Goal: Information Seeking & Learning: Learn about a topic

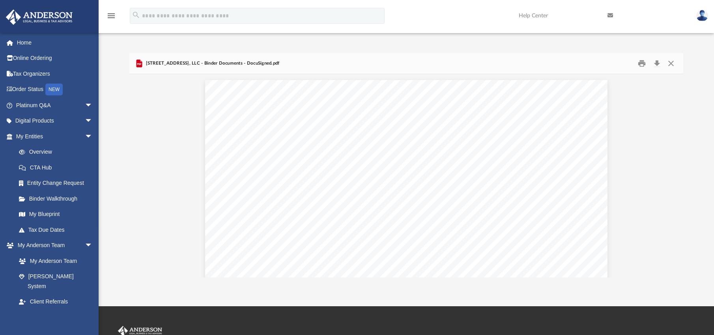
scroll to position [1597, 0]
click at [46, 150] on link "Overview" at bounding box center [57, 152] width 93 height 16
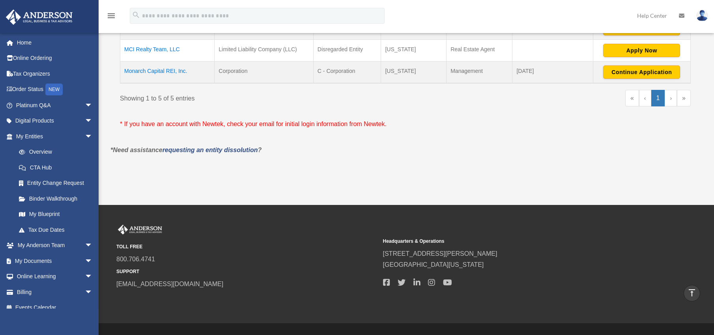
scroll to position [219, 0]
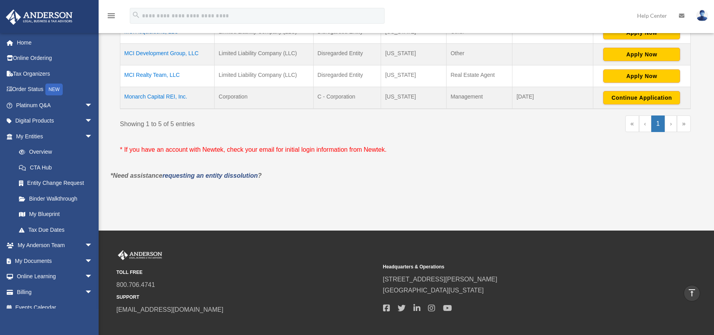
click at [160, 98] on td "Monarch Capital REI, Inc." at bounding box center [167, 98] width 94 height 22
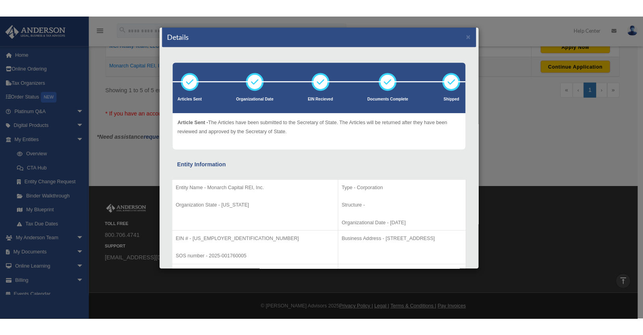
scroll to position [0, 0]
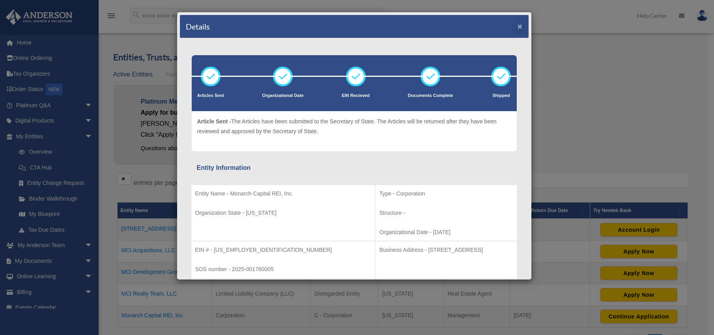
click at [517, 25] on button "×" at bounding box center [519, 26] width 5 height 8
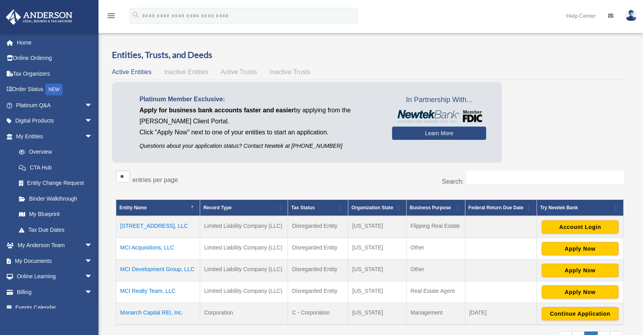
click at [149, 315] on td "Monarch Capital REI, Inc." at bounding box center [158, 314] width 84 height 22
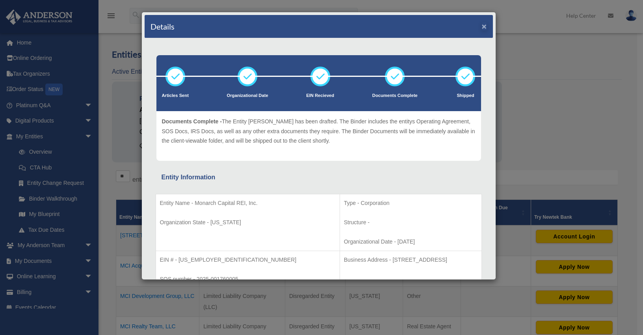
click at [482, 26] on button "×" at bounding box center [484, 26] width 5 height 8
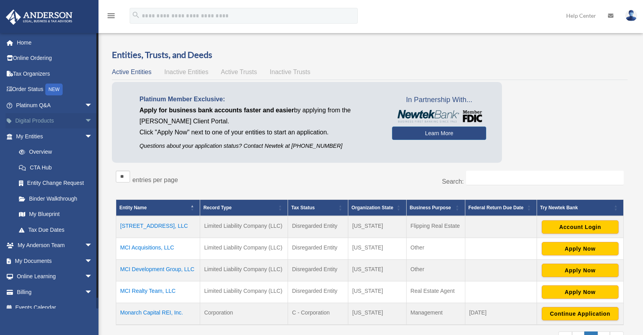
click at [85, 122] on span "arrow_drop_down" at bounding box center [93, 121] width 16 height 16
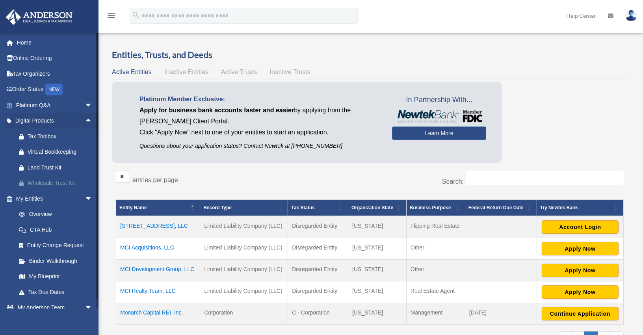
click at [61, 181] on div "Wholesale Trust Kit" at bounding box center [61, 183] width 67 height 10
click at [85, 197] on span "arrow_drop_down" at bounding box center [93, 199] width 16 height 16
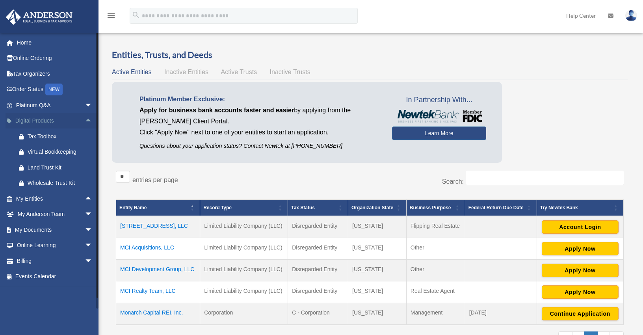
click at [85, 118] on span "arrow_drop_up" at bounding box center [93, 121] width 16 height 16
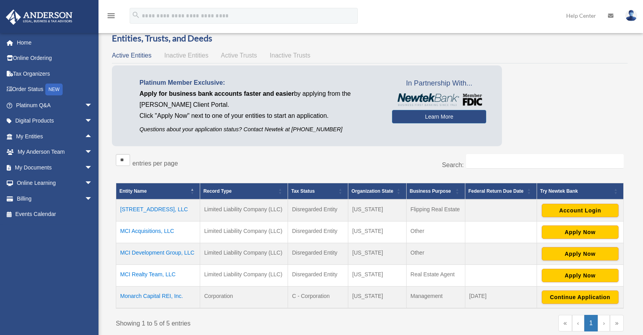
scroll to position [76, 0]
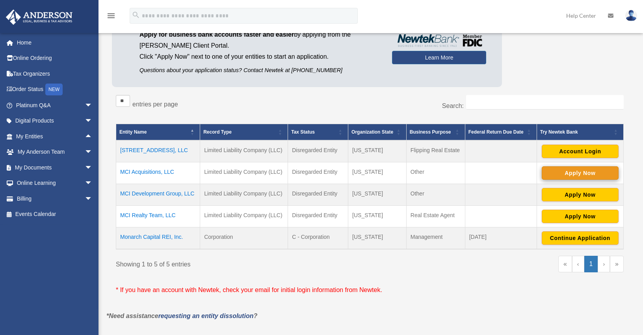
click at [580, 172] on button "Apply Now" at bounding box center [580, 172] width 77 height 13
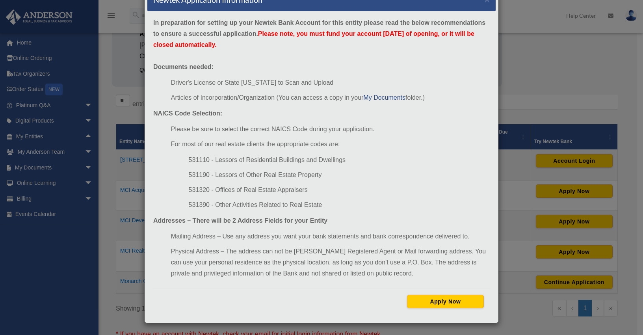
scroll to position [0, 0]
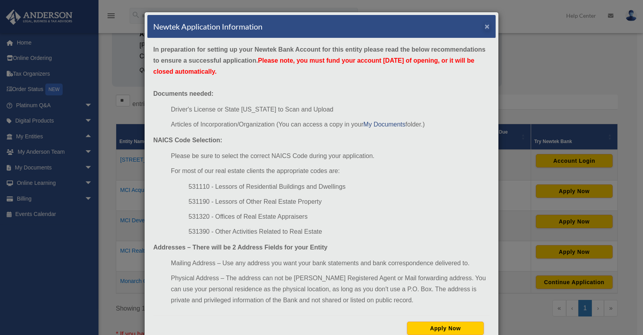
click at [485, 28] on button "×" at bounding box center [487, 26] width 5 height 8
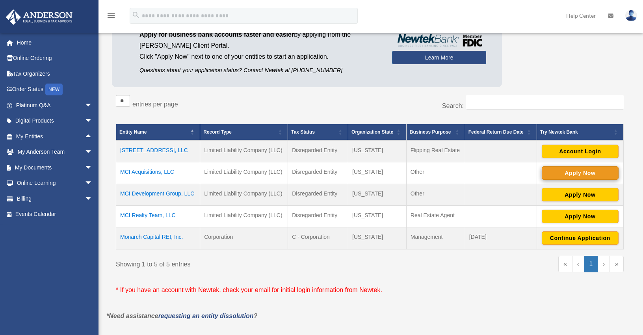
click at [572, 173] on button "Apply Now" at bounding box center [580, 172] width 77 height 13
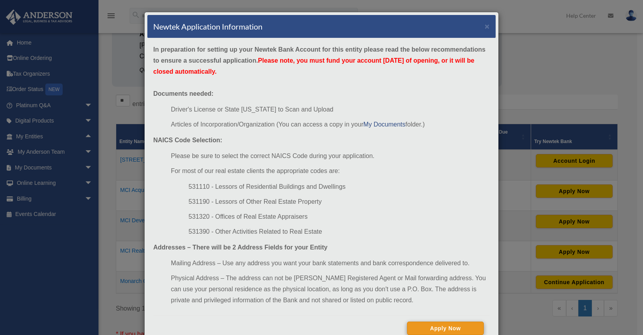
click at [466, 329] on button "Apply Now" at bounding box center [445, 328] width 77 height 13
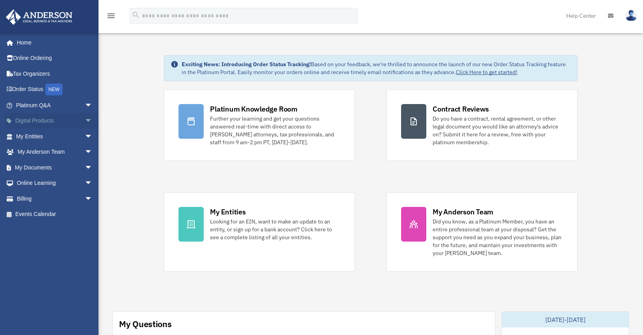
click at [85, 121] on span "arrow_drop_down" at bounding box center [93, 121] width 16 height 16
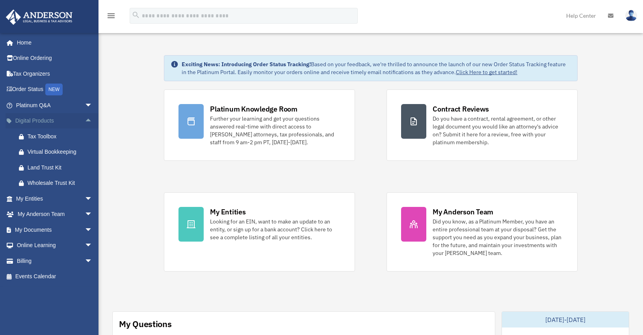
click at [85, 119] on span "arrow_drop_up" at bounding box center [93, 121] width 16 height 16
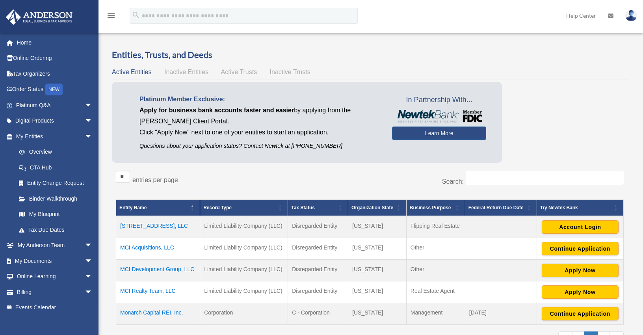
scroll to position [76, 0]
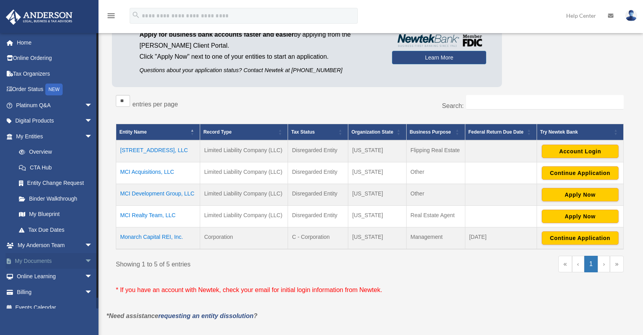
click at [85, 258] on span "arrow_drop_down" at bounding box center [93, 261] width 16 height 16
click at [37, 278] on link "Box" at bounding box center [57, 277] width 93 height 16
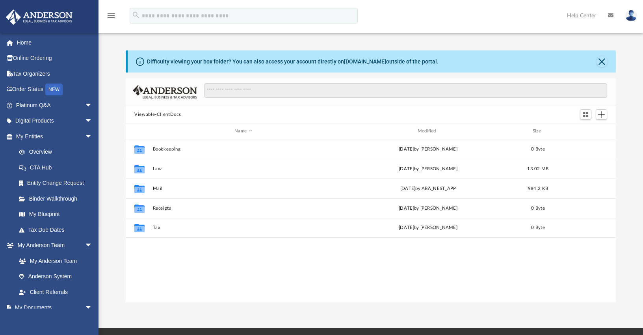
scroll to position [6, 6]
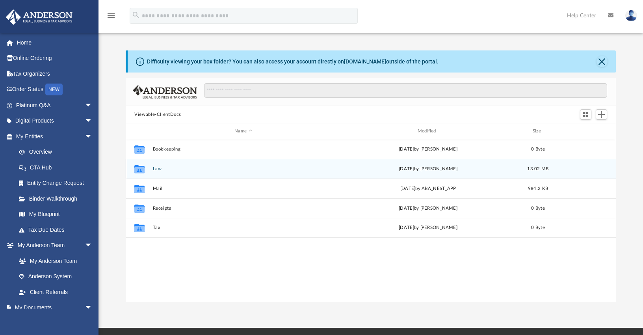
click at [158, 169] on button "Law" at bounding box center [243, 168] width 181 height 5
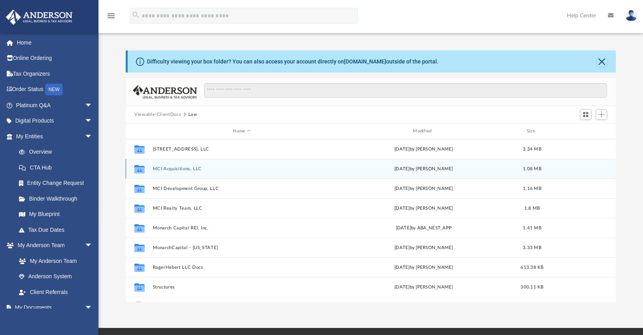
click at [187, 168] on button "MCI Acquisitions, LLC" at bounding box center [242, 168] width 179 height 5
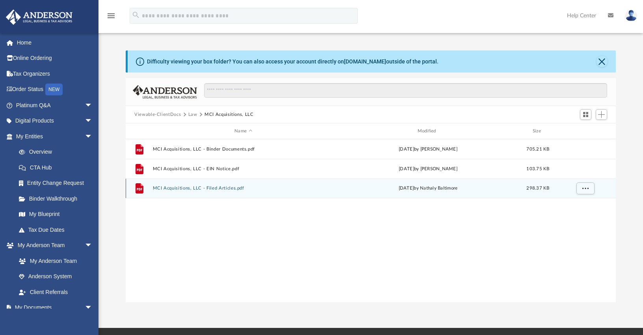
click at [221, 188] on button "MCI Acquisitions, LLC - Filed Articles.pdf" at bounding box center [243, 188] width 181 height 5
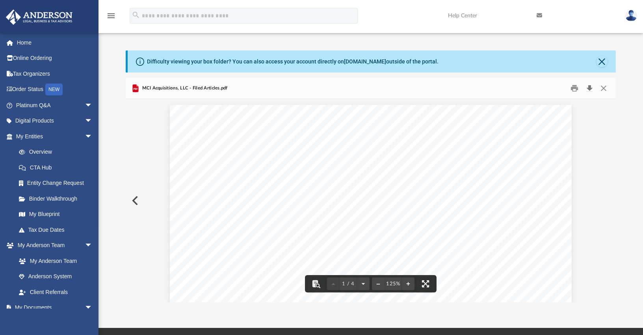
click at [589, 87] on button "Download" at bounding box center [590, 88] width 14 height 12
click at [604, 62] on button "Close" at bounding box center [602, 61] width 11 height 11
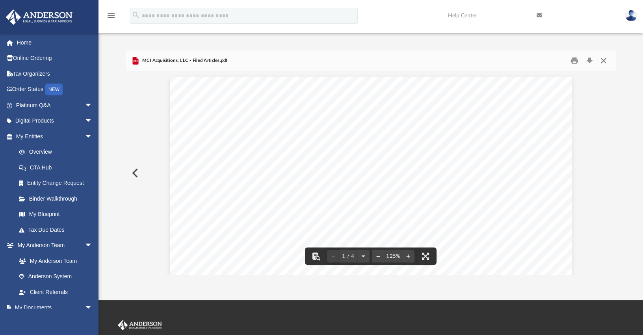
click at [604, 61] on button "Close" at bounding box center [604, 61] width 14 height 12
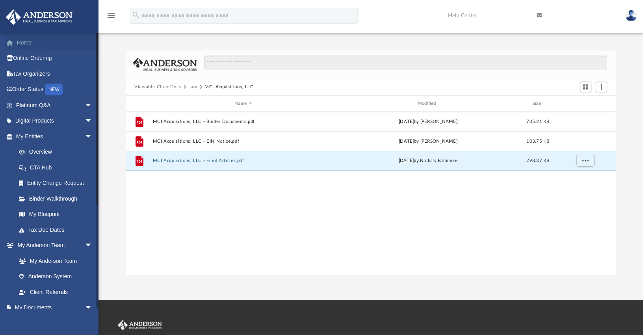
click at [29, 43] on link "Home" at bounding box center [55, 43] width 99 height 16
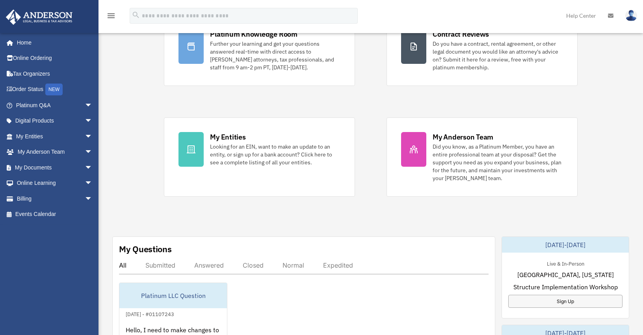
scroll to position [285, 0]
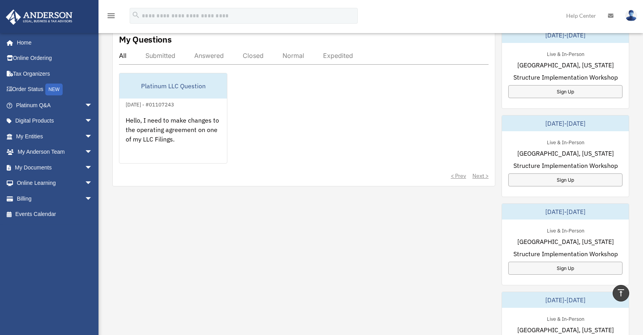
click at [209, 52] on div "Answered" at bounding box center [209, 56] width 30 height 8
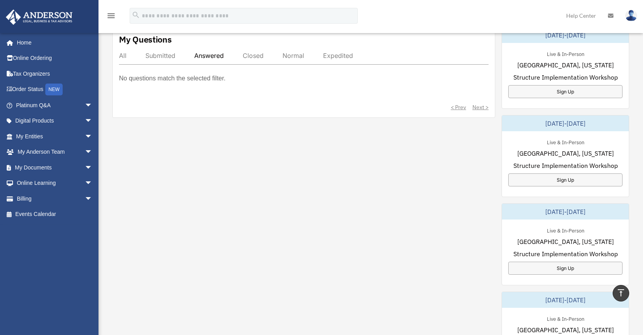
click at [168, 54] on div "Submitted" at bounding box center [160, 56] width 30 height 8
click at [254, 54] on div "Closed" at bounding box center [253, 56] width 21 height 8
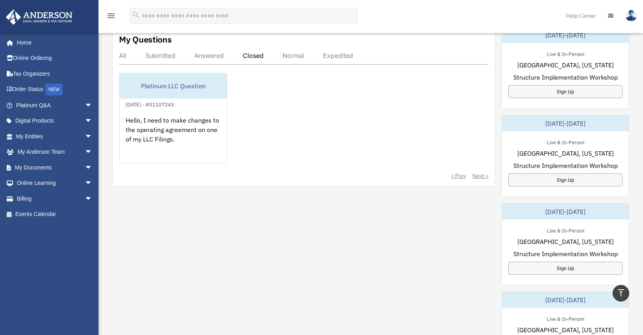
click at [302, 55] on div "Normal" at bounding box center [294, 56] width 22 height 8
click at [329, 53] on div "Expedited" at bounding box center [338, 56] width 30 height 8
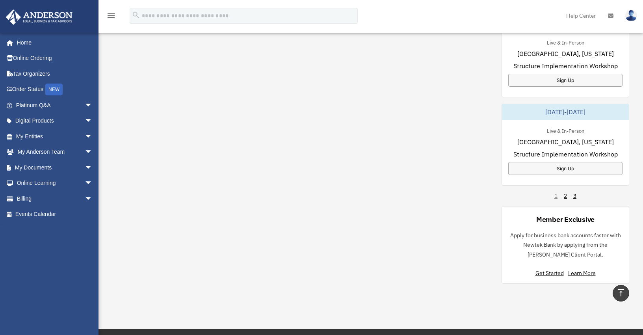
scroll to position [608, 0]
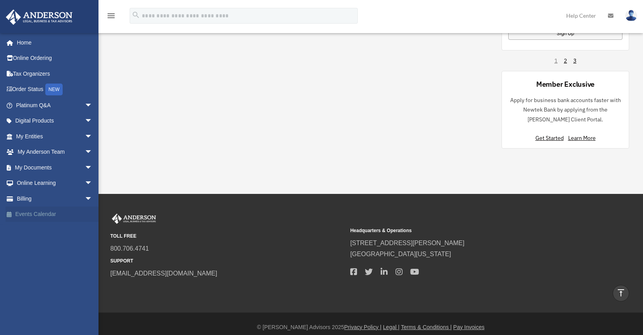
click at [41, 211] on link "Events Calendar" at bounding box center [55, 215] width 99 height 16
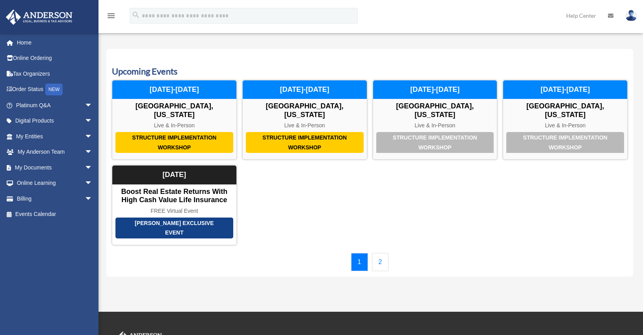
click at [380, 253] on link "2" at bounding box center [380, 262] width 17 height 18
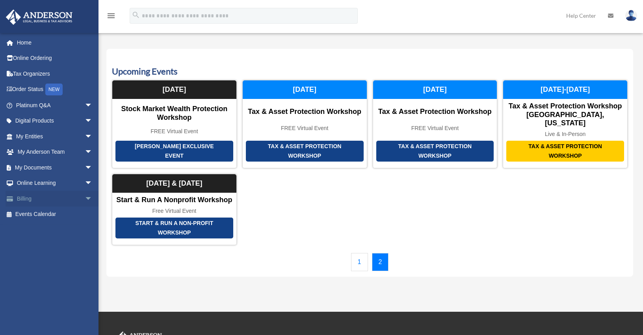
click at [85, 195] on span "arrow_drop_down" at bounding box center [93, 199] width 16 height 16
click at [50, 209] on link "$ Open Invoices" at bounding box center [57, 215] width 93 height 16
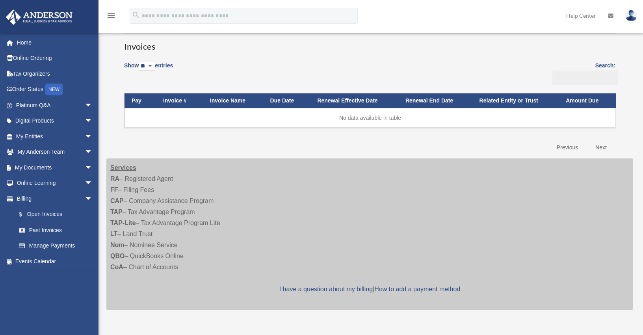
scroll to position [50, 0]
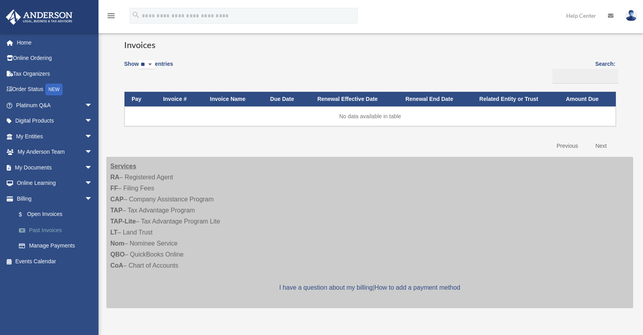
click at [52, 229] on link "Past Invoices" at bounding box center [57, 230] width 93 height 16
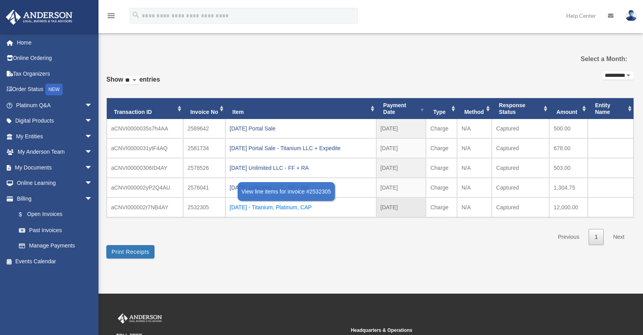
click at [317, 209] on div "[DATE] - Titanium, Platinum, CAP" at bounding box center [301, 207] width 142 height 11
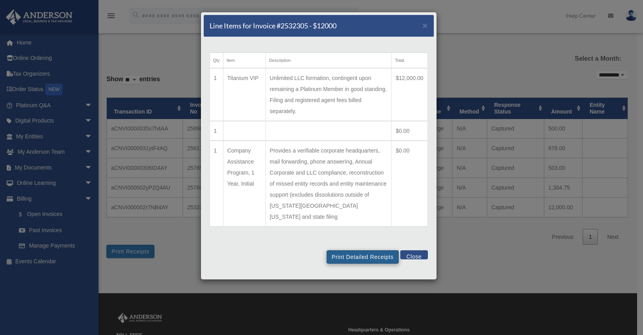
click at [358, 250] on button "Print Detailed Receipts" at bounding box center [363, 256] width 72 height 13
click at [419, 250] on button "Close" at bounding box center [414, 254] width 27 height 9
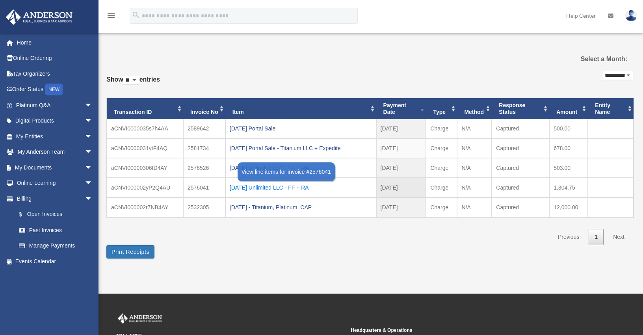
click at [306, 188] on div "2025.08.27 Unlimited LLC - FF + RA" at bounding box center [301, 187] width 142 height 11
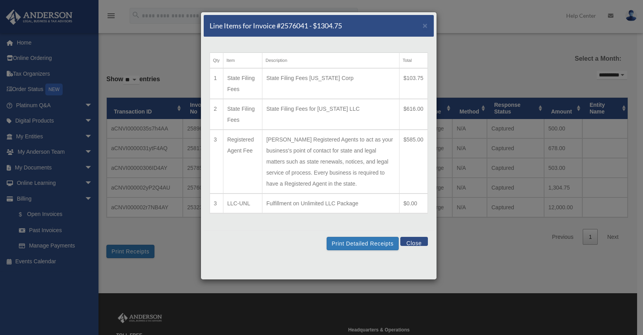
scroll to position [2, 0]
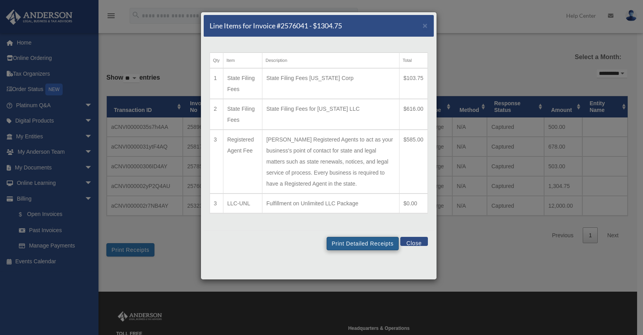
click at [371, 250] on button "Print Detailed Receipts" at bounding box center [363, 243] width 72 height 13
click at [416, 246] on button "Close" at bounding box center [414, 241] width 27 height 9
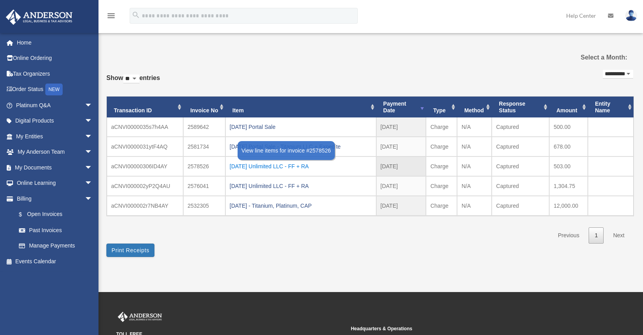
click at [303, 166] on div "2025.09.03 Unlimited LLC - FF + RA" at bounding box center [301, 166] width 142 height 11
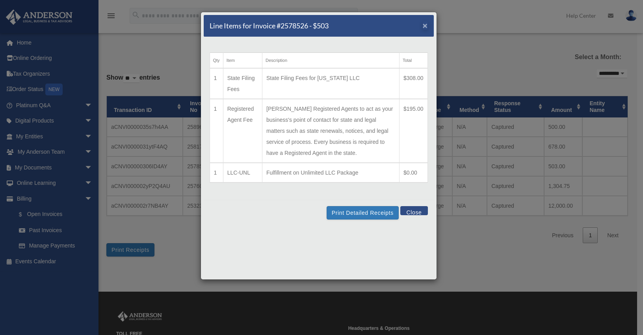
click at [426, 26] on span "×" at bounding box center [425, 25] width 5 height 9
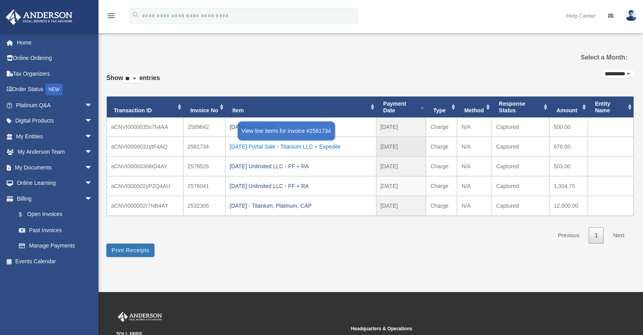
click at [331, 148] on div "2025.09.09 Portal Sale - Titanium LLC + Expedite" at bounding box center [301, 146] width 142 height 11
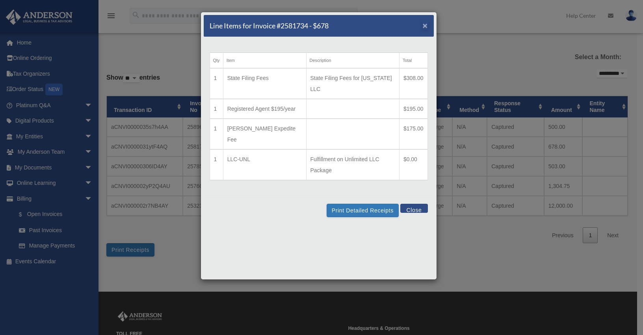
click at [426, 27] on span "×" at bounding box center [425, 25] width 5 height 9
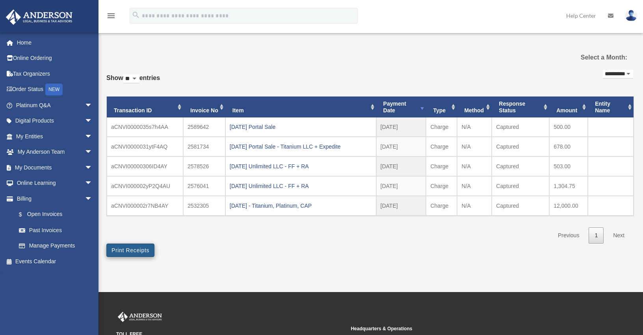
click at [130, 250] on button "Print Receipts" at bounding box center [130, 250] width 48 height 13
click at [51, 244] on link "Manage Payments" at bounding box center [57, 246] width 93 height 16
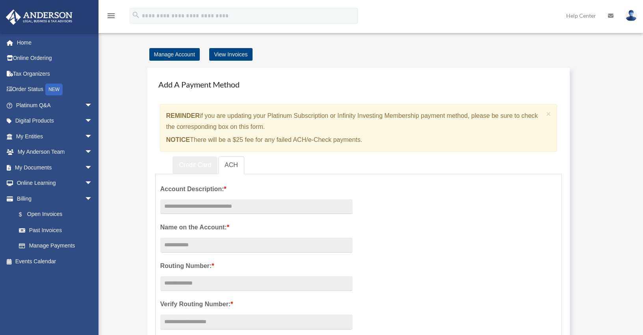
click at [197, 164] on link "Credit Card" at bounding box center [195, 165] width 45 height 18
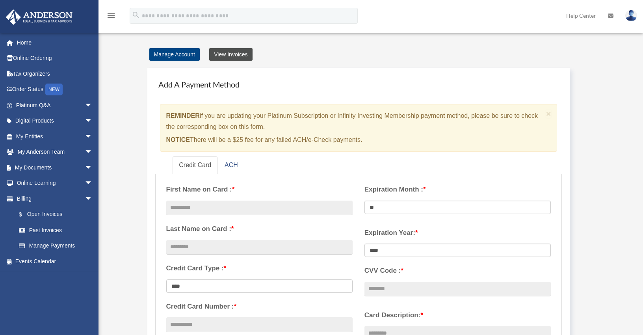
click at [232, 56] on link "View Invoices" at bounding box center [230, 54] width 43 height 13
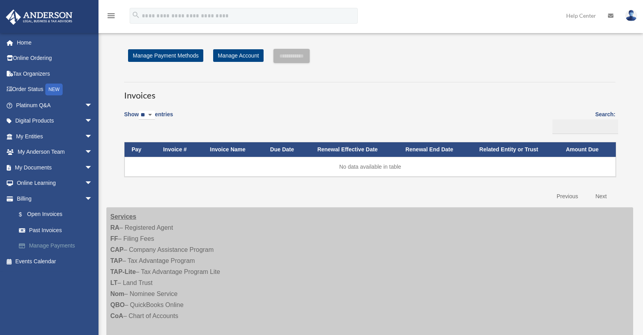
click at [53, 244] on link "Manage Payments" at bounding box center [57, 246] width 93 height 16
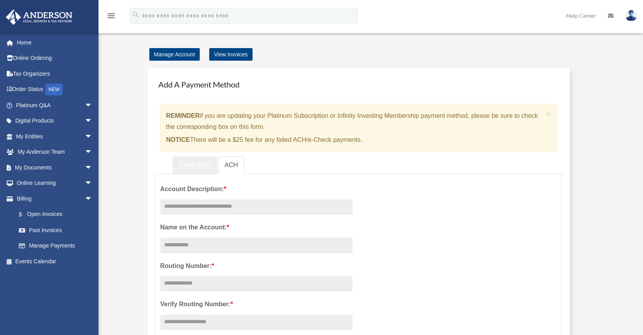
click at [197, 160] on link "Credit Card" at bounding box center [195, 165] width 45 height 18
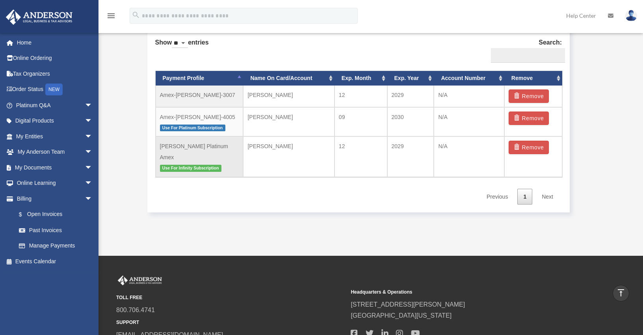
scroll to position [413, 0]
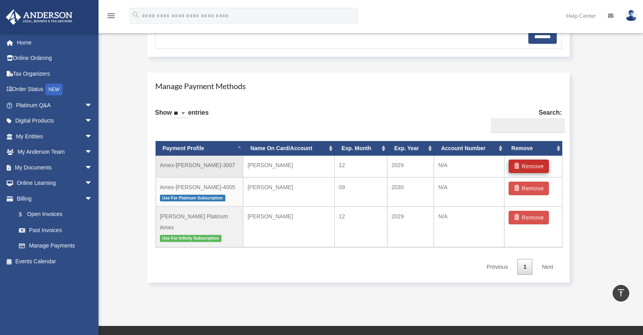
click at [525, 162] on button "Remove" at bounding box center [529, 166] width 41 height 13
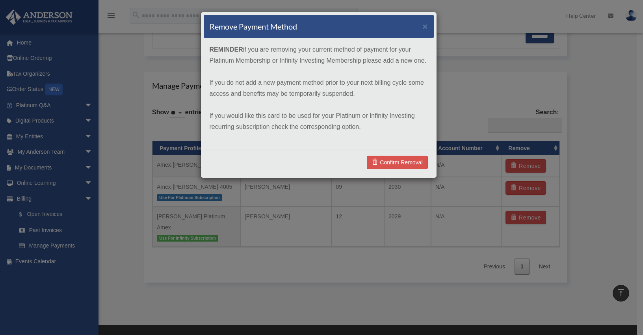
click at [401, 166] on link "Confirm Removal" at bounding box center [397, 162] width 61 height 13
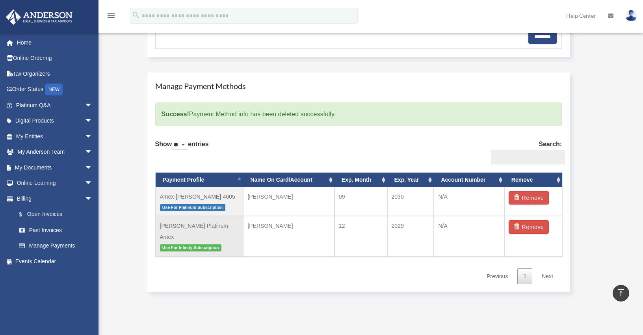
click at [224, 225] on td "Rogers Platinum Amex Use For Infinity Subscription" at bounding box center [200, 236] width 88 height 41
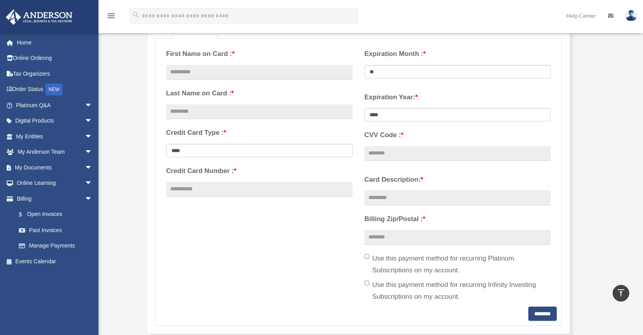
scroll to position [18, 0]
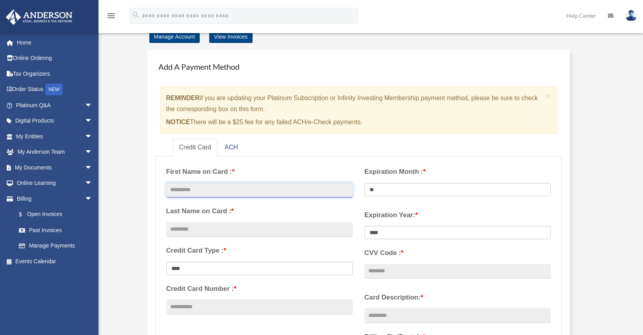
click at [193, 194] on input "text" at bounding box center [259, 190] width 186 height 15
type input "*****"
type input "******"
select select "****"
type input "**********"
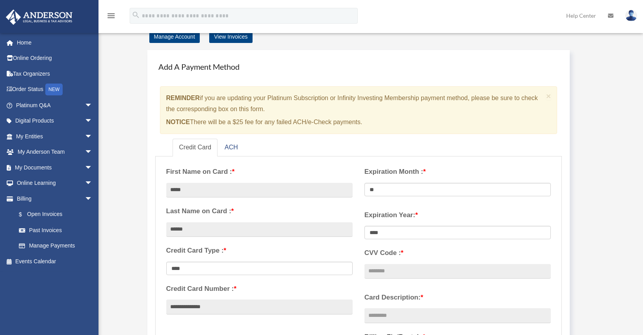
select select "**"
select select "****"
type input "****"
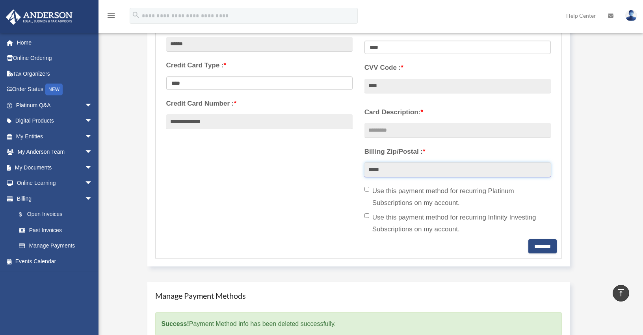
type input "*****"
click at [266, 177] on div "**********" at bounding box center [358, 107] width 397 height 263
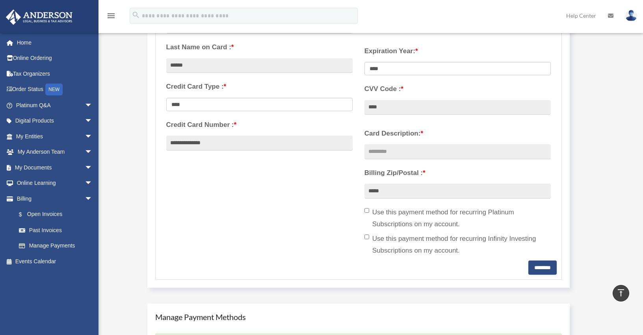
scroll to position [119, 0]
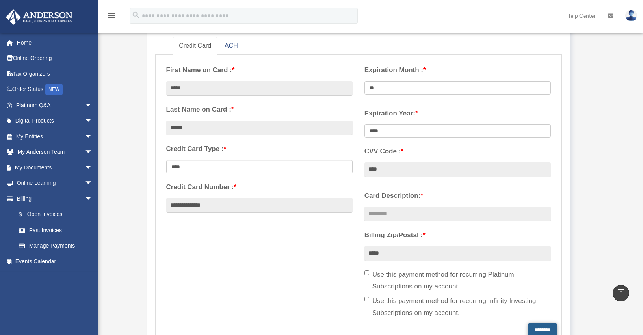
click at [536, 325] on input "********" at bounding box center [543, 330] width 28 height 14
type input "**********"
click at [328, 289] on div "**********" at bounding box center [358, 191] width 397 height 263
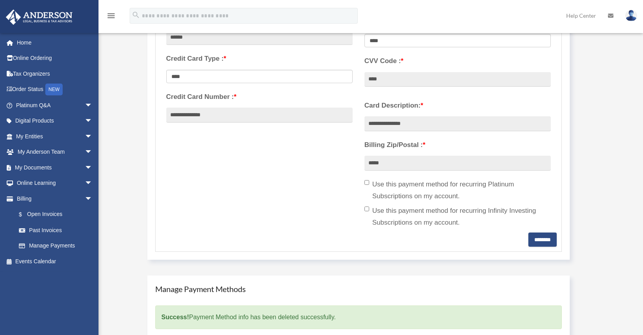
scroll to position [348, 0]
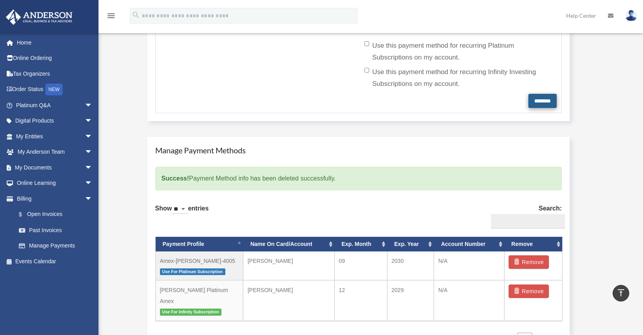
click at [541, 99] on input "********" at bounding box center [543, 101] width 28 height 14
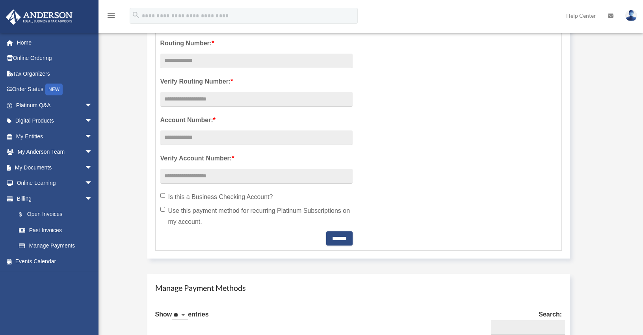
scroll to position [355, 0]
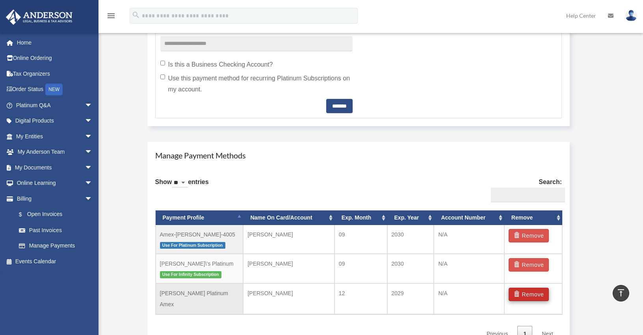
click at [535, 296] on button "Remove" at bounding box center [529, 294] width 41 height 13
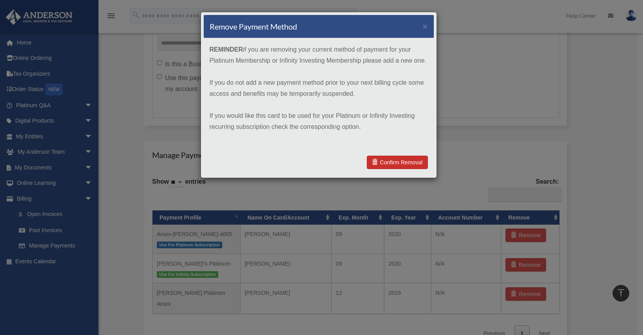
click at [394, 164] on link "Confirm Removal" at bounding box center [397, 162] width 61 height 13
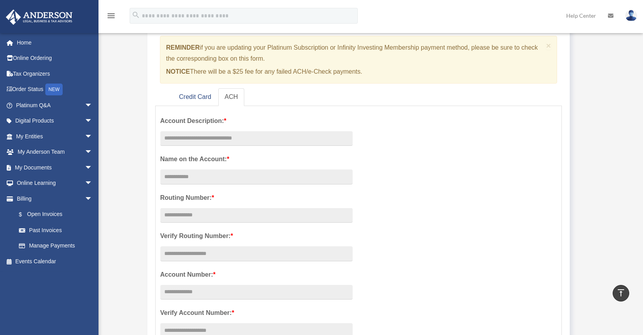
scroll to position [0, 0]
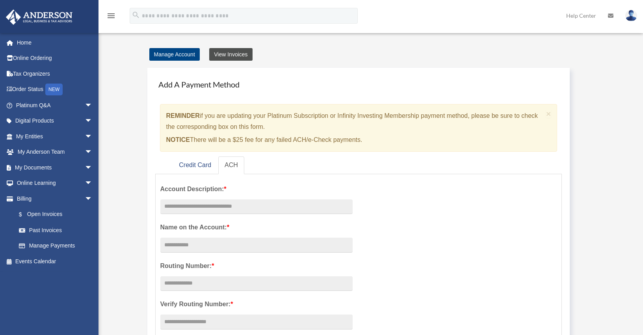
click at [220, 54] on link "View Invoices" at bounding box center [230, 54] width 43 height 13
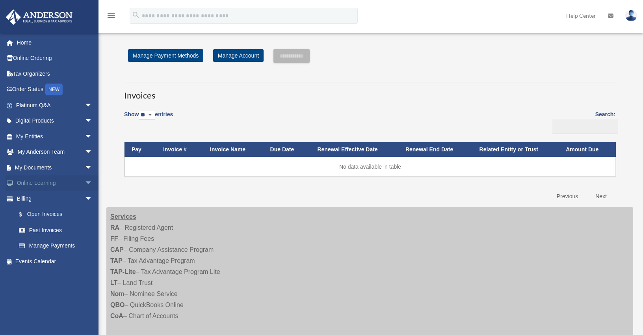
click at [85, 182] on span "arrow_drop_down" at bounding box center [93, 183] width 16 height 16
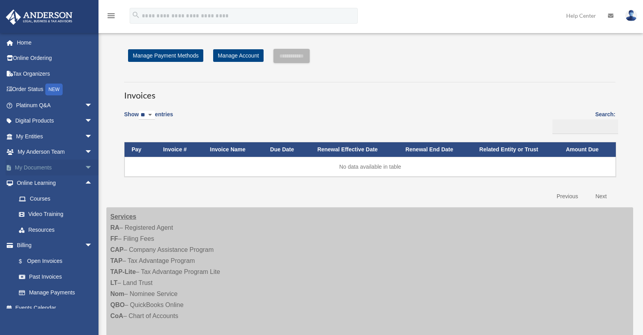
click at [85, 167] on span "arrow_drop_down" at bounding box center [93, 168] width 16 height 16
click at [57, 212] on link "Forms Library" at bounding box center [57, 215] width 93 height 16
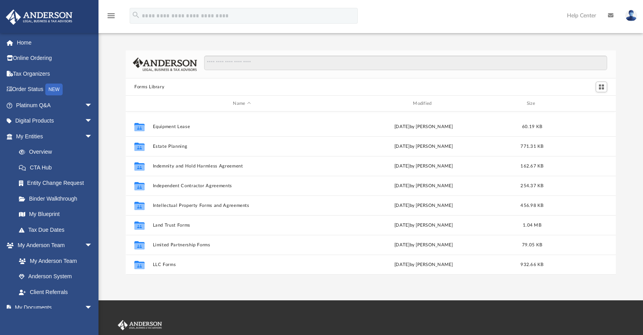
scroll to position [275, 0]
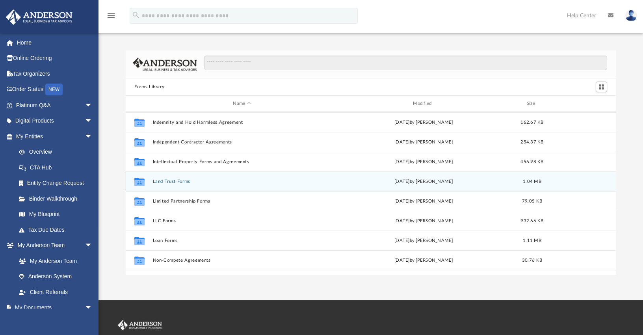
click at [173, 181] on button "Land Trust Forms" at bounding box center [242, 181] width 179 height 5
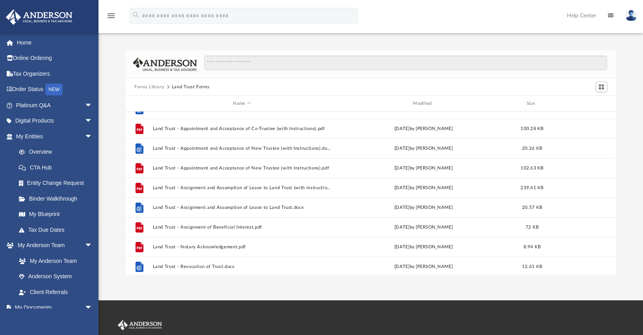
scroll to position [20, 0]
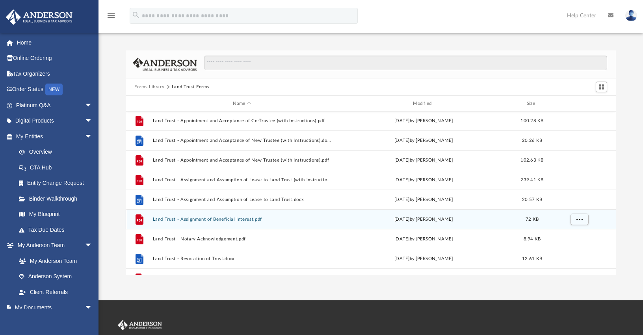
click at [253, 218] on button "Land Trust - Assignment of Beneficial Interest.pdf" at bounding box center [242, 219] width 179 height 5
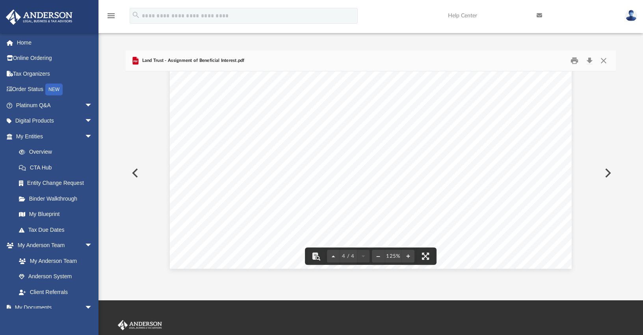
scroll to position [106, 0]
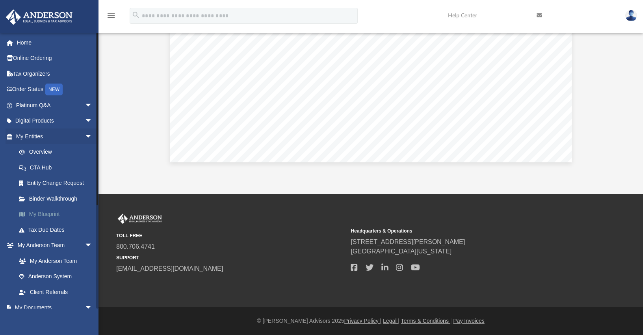
click at [48, 212] on link "My Blueprint" at bounding box center [57, 215] width 93 height 16
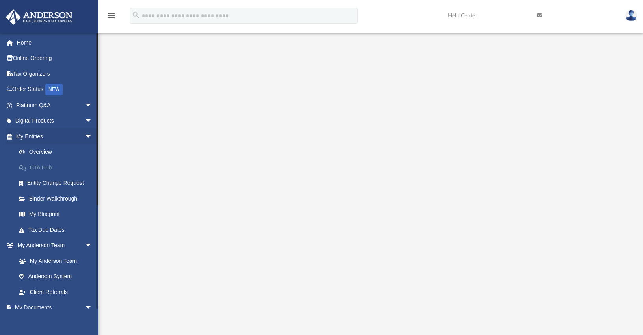
click at [45, 163] on link "CTA Hub" at bounding box center [57, 168] width 93 height 16
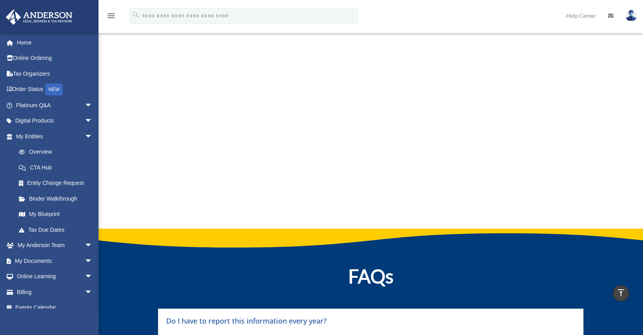
scroll to position [3538, 0]
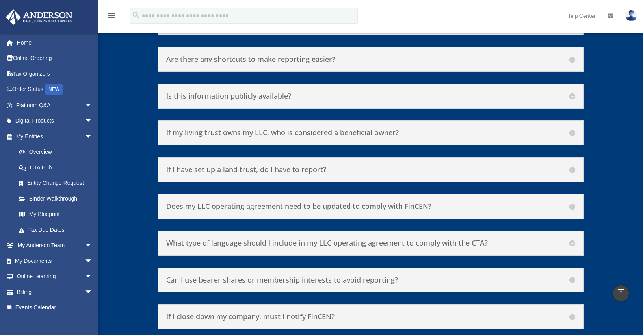
click at [572, 130] on h5 "If my living trust owns my LLC, who is considered a beneficial owner?" at bounding box center [370, 133] width 409 height 9
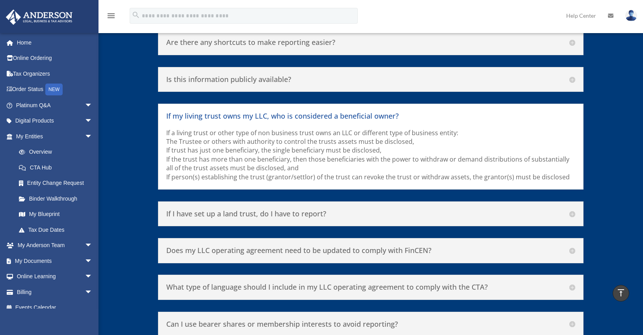
scroll to position [3553, 0]
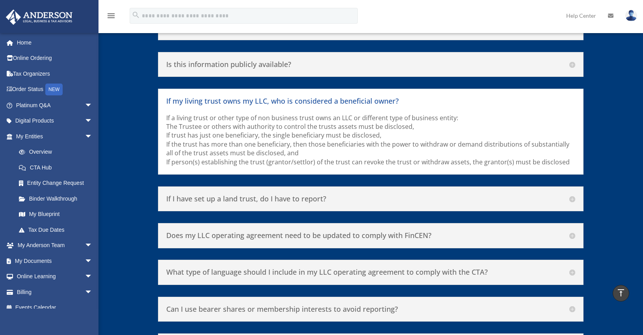
click at [581, 191] on div "If I have set up a land trust, do I have to report? No, land trusts are not fil…" at bounding box center [371, 198] width 426 height 25
click at [576, 192] on div "If I have set up a land trust, do I have to report? No, land trusts are not fil…" at bounding box center [371, 198] width 426 height 25
click at [574, 195] on h5 "If I have set up a land trust, do I have to report?" at bounding box center [370, 199] width 409 height 9
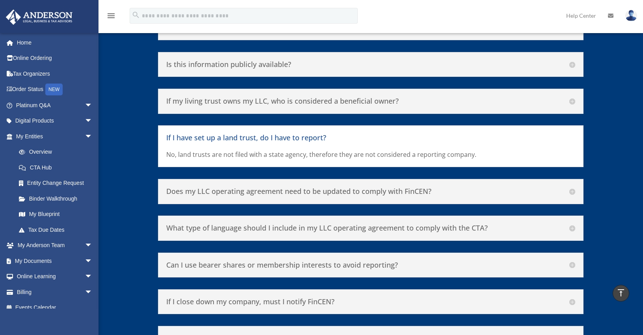
scroll to position [3554, 0]
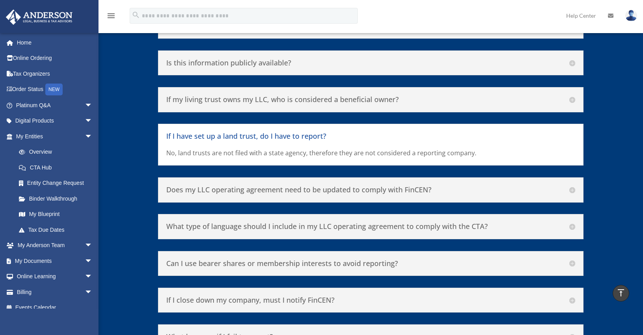
click at [575, 186] on h5 "Does my LLC operating agreement need to be updated to comply with FinCEN?" at bounding box center [370, 190] width 409 height 9
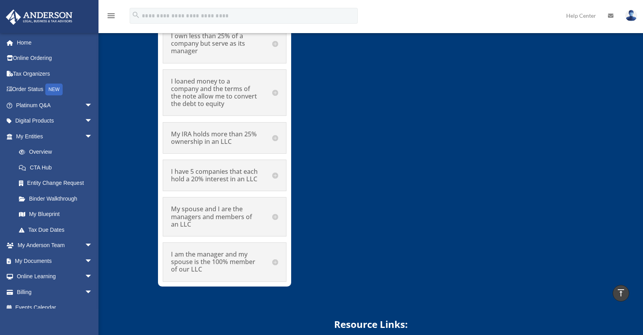
scroll to position [4343, 0]
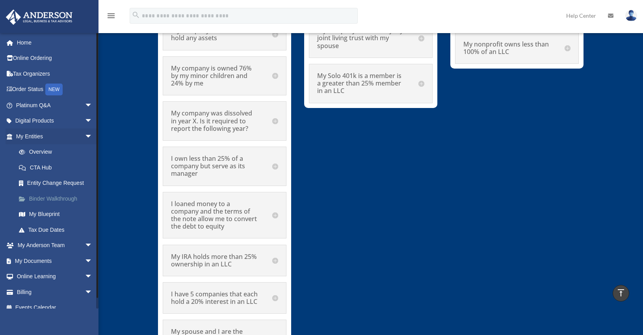
click at [48, 198] on link "Binder Walkthrough" at bounding box center [57, 199] width 93 height 16
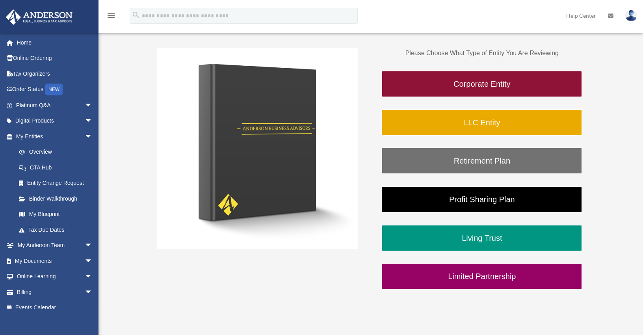
scroll to position [166, 0]
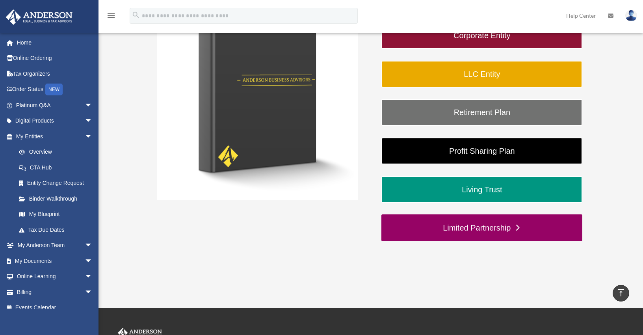
click at [465, 231] on link "Limited Partnership" at bounding box center [482, 227] width 201 height 27
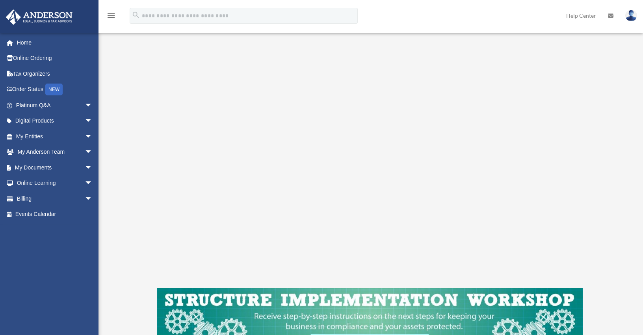
scroll to position [223, 0]
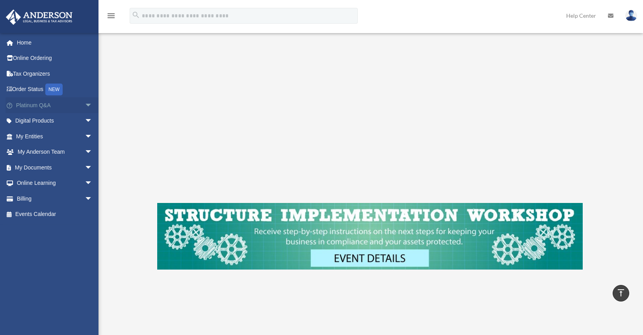
click at [85, 106] on span "arrow_drop_down" at bounding box center [93, 105] width 16 height 16
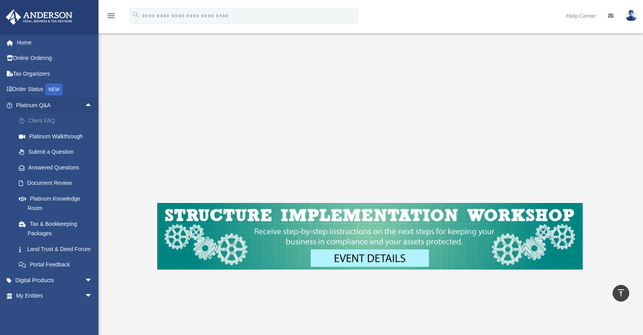
click at [42, 118] on link "Client FAQ" at bounding box center [57, 121] width 93 height 16
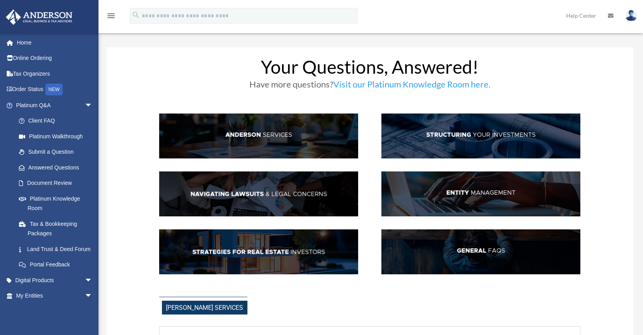
scroll to position [3, 0]
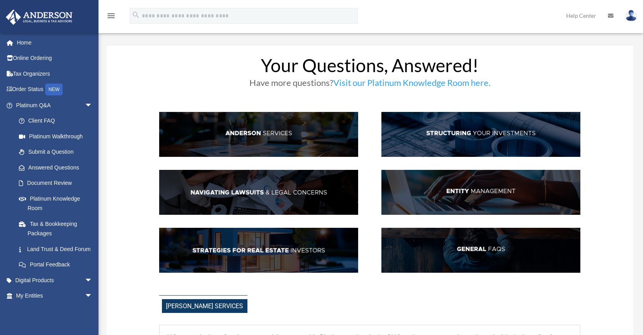
click at [475, 142] on img at bounding box center [481, 134] width 199 height 45
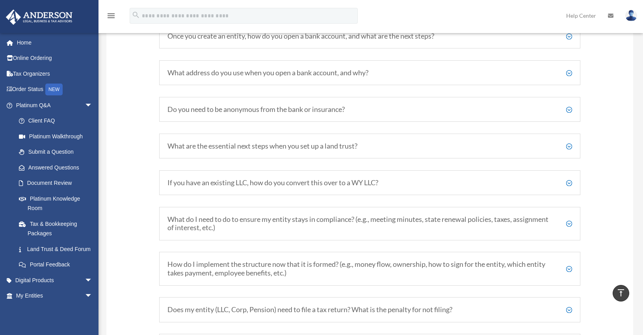
scroll to position [1011, 0]
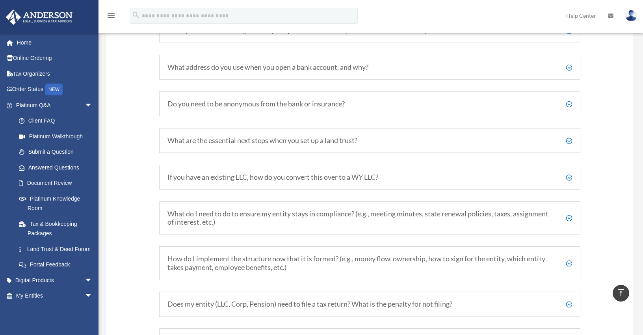
click at [566, 257] on h5 "How do I implement the structure now that it is formed? (e.g., money flow, owne…" at bounding box center [370, 263] width 405 height 17
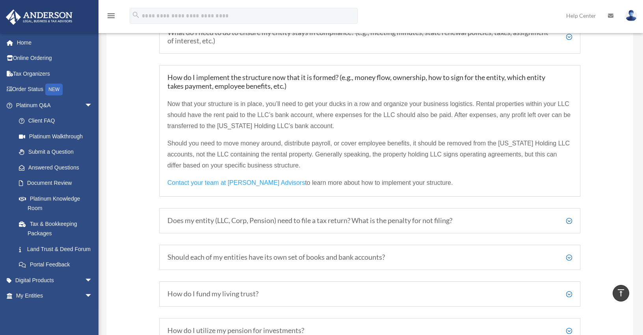
scroll to position [1199, 0]
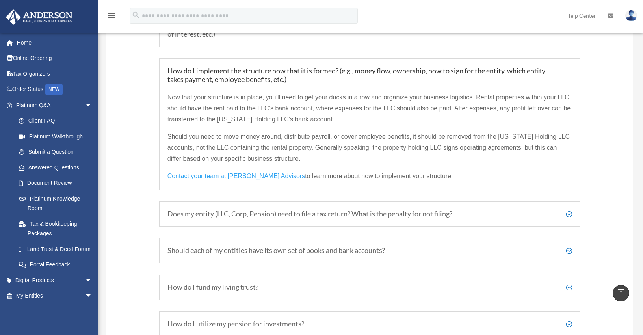
click at [577, 243] on div "Should each of my entities have its own set of books and bank accounts? While i…" at bounding box center [370, 250] width 422 height 25
click at [572, 246] on h5 "Should each of my entities have its own set of books and bank accounts?" at bounding box center [370, 250] width 405 height 9
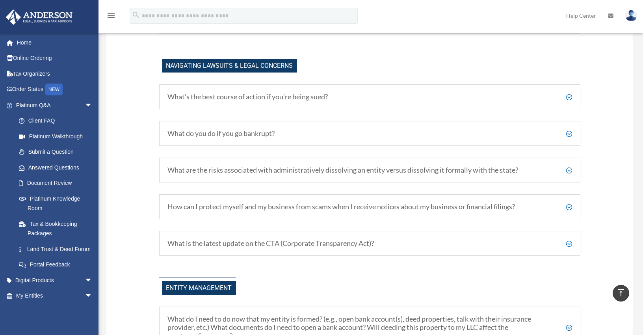
scroll to position [0, 0]
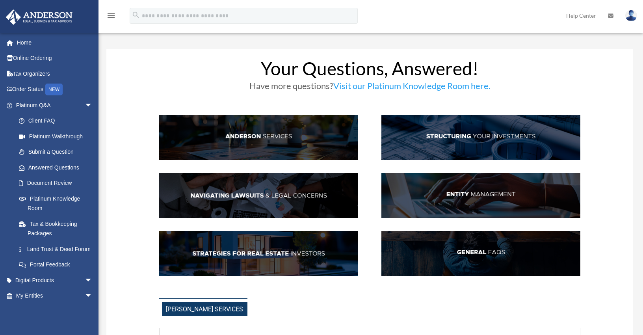
click at [270, 253] on img at bounding box center [258, 253] width 199 height 45
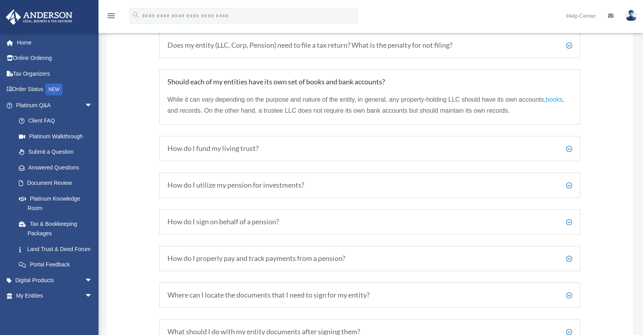
scroll to position [1578, 0]
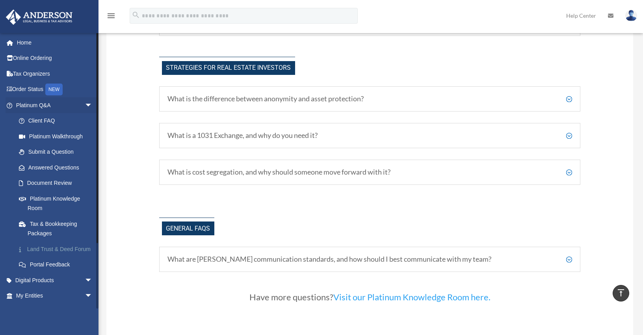
click at [46, 249] on link "Land Trust & Deed Forum" at bounding box center [57, 249] width 93 height 16
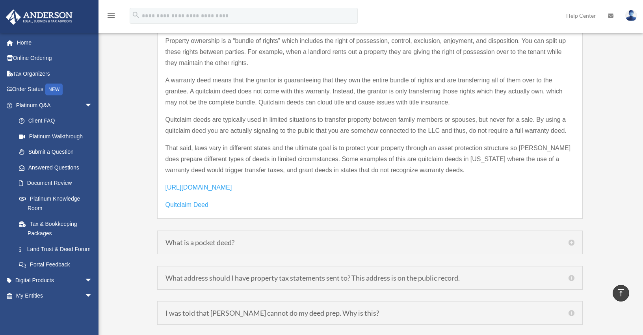
scroll to position [1221, 0]
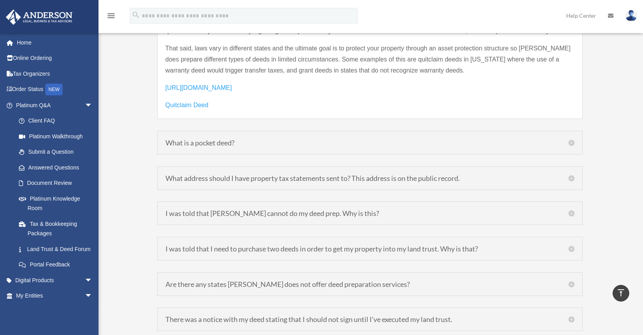
click at [573, 139] on h5 "What is a pocket deed?" at bounding box center [370, 142] width 409 height 7
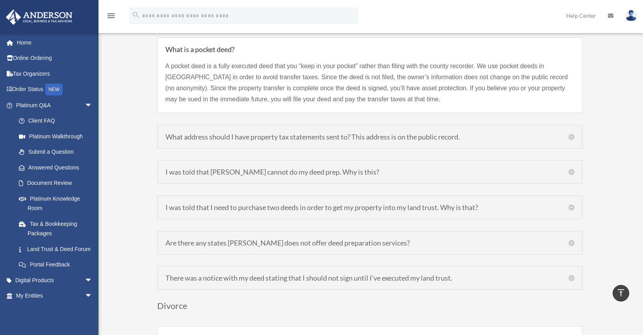
scroll to position [1099, 0]
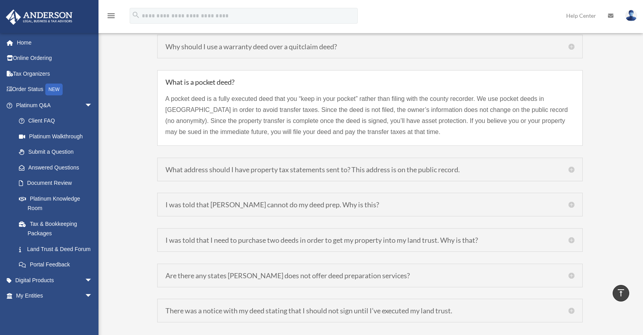
click at [574, 166] on h5 "What address should I have property tax statements sent to? This address is on …" at bounding box center [370, 169] width 409 height 7
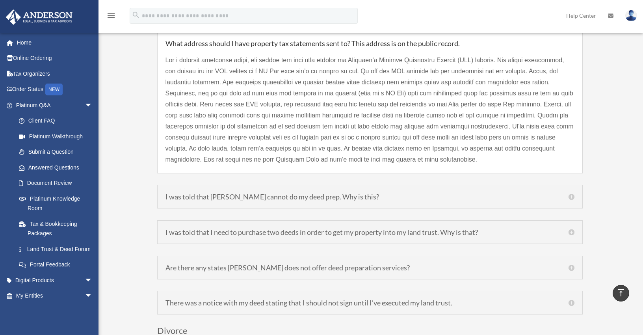
scroll to position [1192, 0]
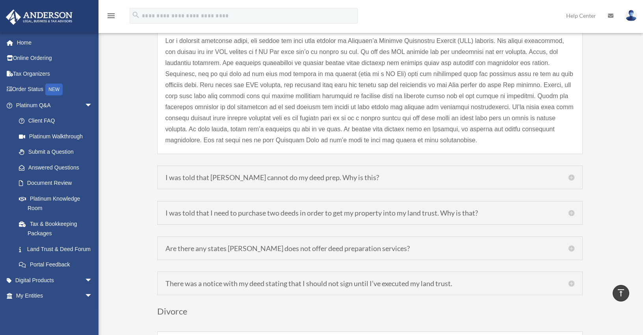
click at [572, 209] on h5 "I was told that I need to purchase two deeds in order to get my property into m…" at bounding box center [370, 212] width 409 height 7
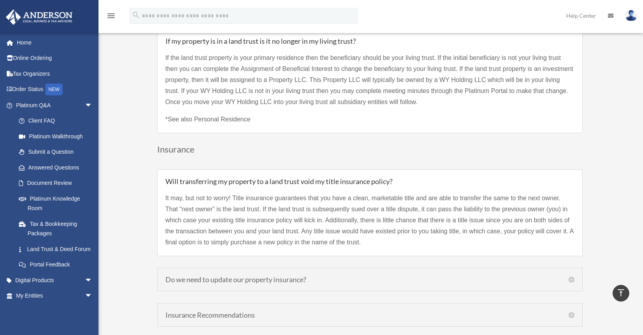
scroll to position [1713, 0]
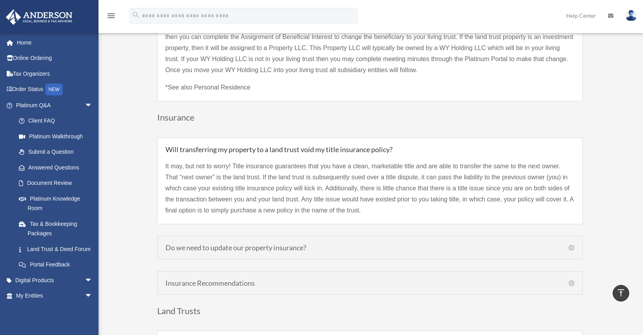
click at [574, 243] on div "Do we need to update our property insurance? Yes. The default recommendation is…" at bounding box center [370, 248] width 426 height 24
click at [572, 244] on h5 "Do we need to update our property insurance?" at bounding box center [370, 247] width 409 height 7
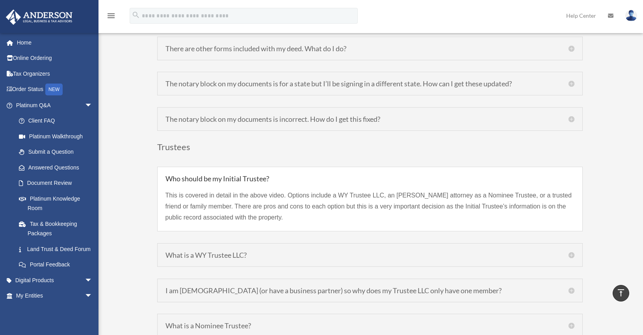
scroll to position [2767, 0]
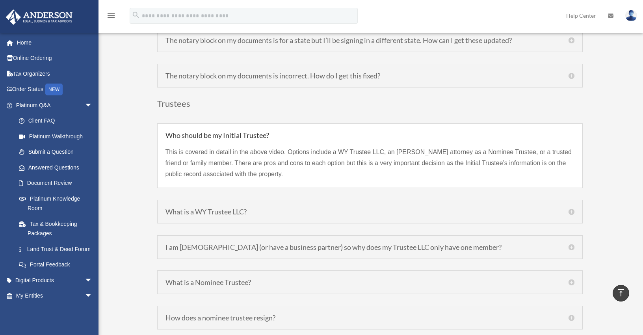
click at [568, 208] on h5 "What is a WY Trustee LLC?" at bounding box center [370, 211] width 409 height 7
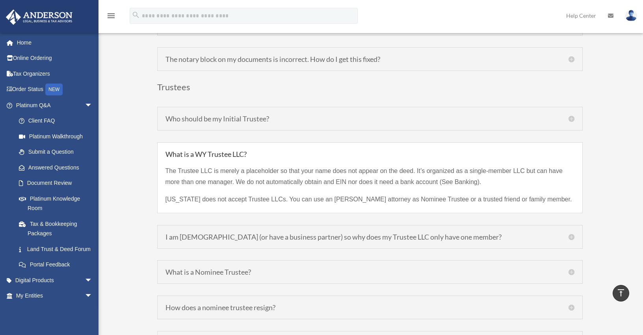
scroll to position [2802, 0]
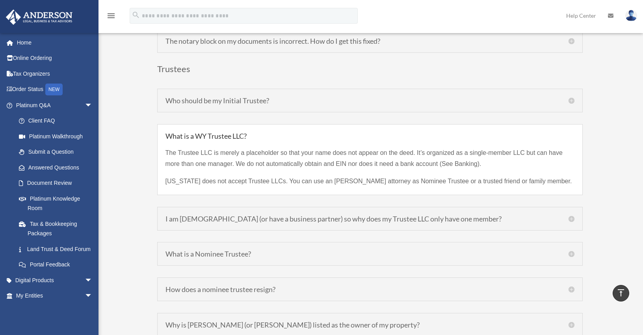
click at [573, 212] on div "I am [DEMOGRAPHIC_DATA] (or have a business partner) so why does my Trustee LLC…" at bounding box center [370, 219] width 426 height 24
click at [573, 215] on h5 "I am [DEMOGRAPHIC_DATA] (or have a business partner) so why does my Trustee LLC…" at bounding box center [370, 218] width 409 height 7
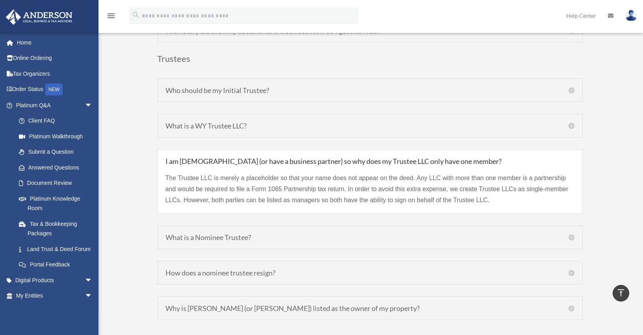
scroll to position [2813, 0]
click at [572, 232] on h5 "What is a Nominee Trustee?" at bounding box center [370, 235] width 409 height 7
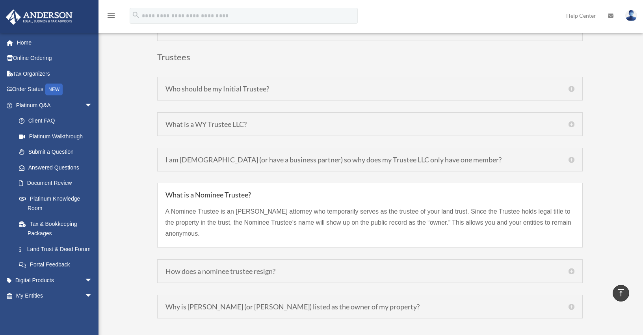
click at [576, 261] on div "How does a nominee trustee resign? A nominee trustee can resign by executing a …" at bounding box center [370, 271] width 426 height 24
click at [572, 268] on h5 "How does a nominee trustee resign?" at bounding box center [370, 271] width 409 height 7
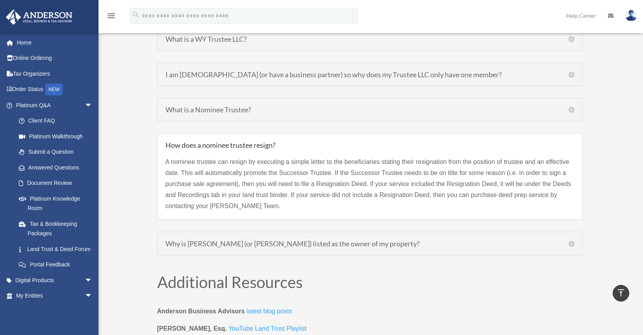
scroll to position [3086, 0]
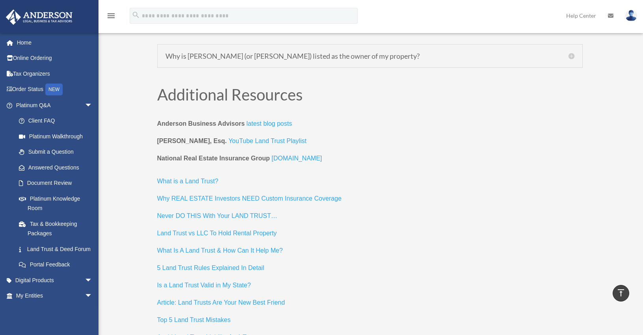
click at [234, 212] on span "Never DO THIS With Your LAND TRUST…" at bounding box center [217, 215] width 120 height 7
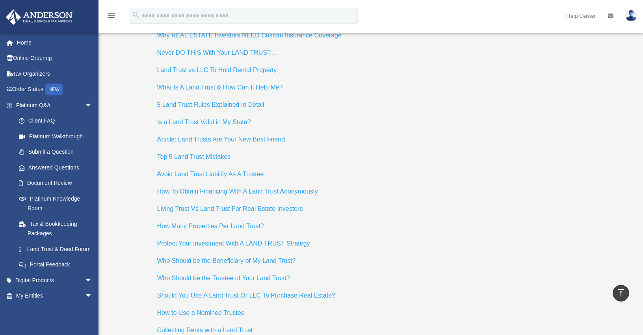
scroll to position [3309, 0]
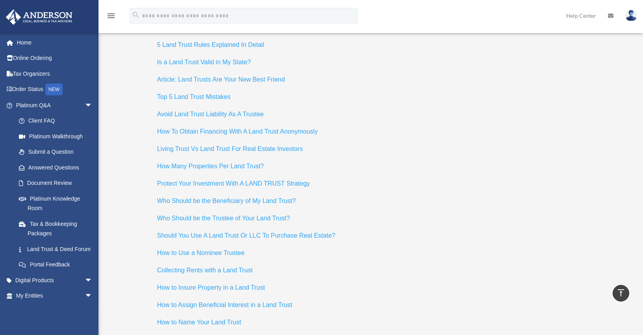
click at [191, 267] on span "Collecting Rents with a Land Trust" at bounding box center [205, 270] width 96 height 7
